Goal: Find specific page/section: Find specific page/section

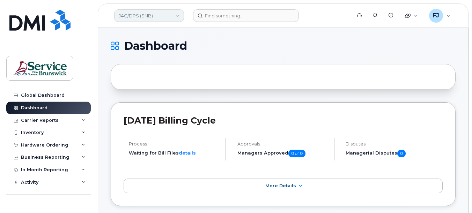
scroll to position [663, 0]
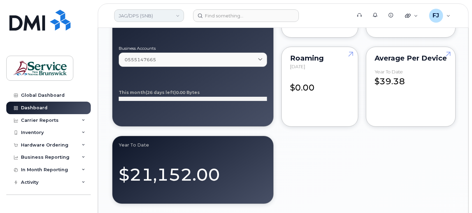
click at [140, 18] on link "JAG/DPS (SNB)" at bounding box center [149, 15] width 70 height 13
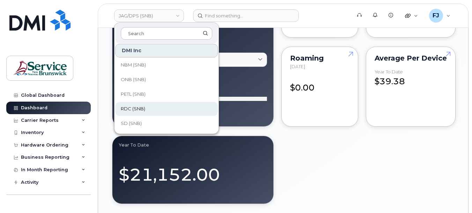
scroll to position [314, 0]
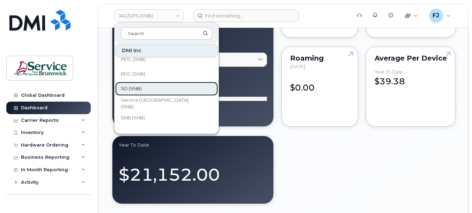
click at [144, 88] on link "SD (SNB)" at bounding box center [166, 89] width 103 height 14
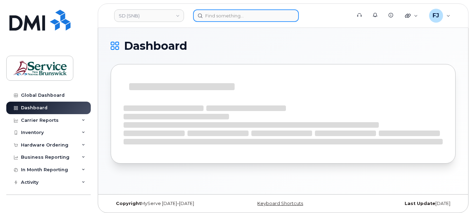
click at [224, 21] on input at bounding box center [246, 15] width 106 height 13
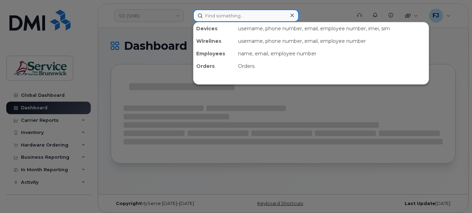
paste input "5062515729"
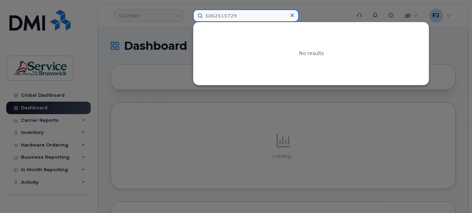
type input "5062515729"
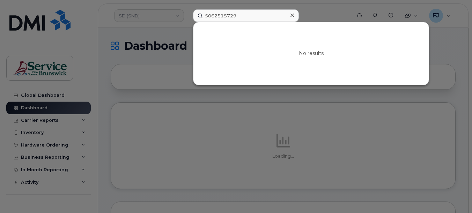
click at [176, 41] on div at bounding box center [236, 106] width 472 height 213
